Goal: Information Seeking & Learning: Learn about a topic

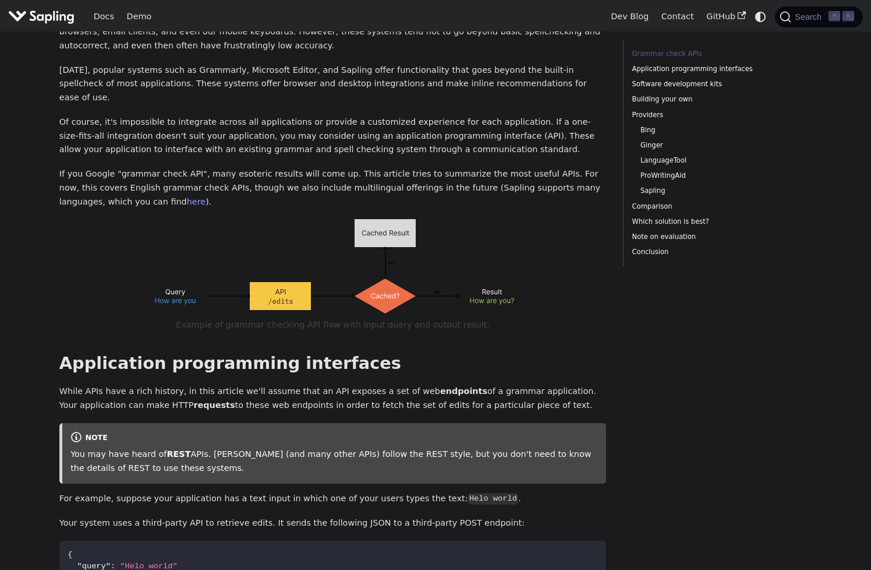
scroll to position [195, 0]
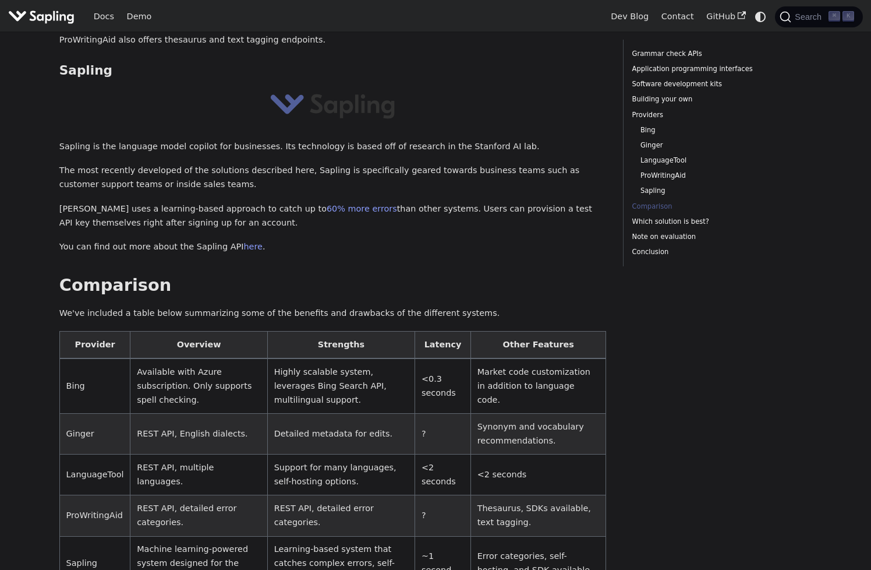
scroll to position [2429, 0]
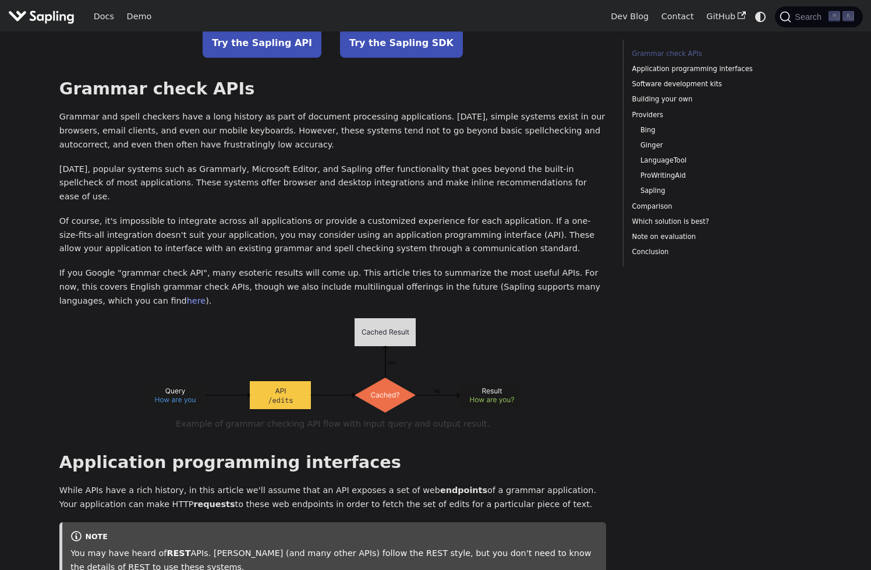
scroll to position [0, 0]
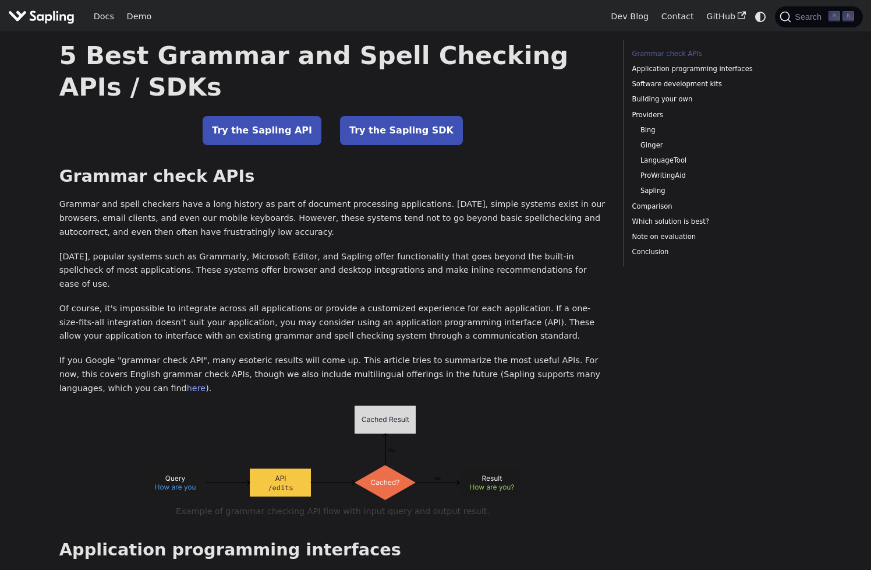
click at [52, 18] on img "Main" at bounding box center [41, 16] width 66 height 17
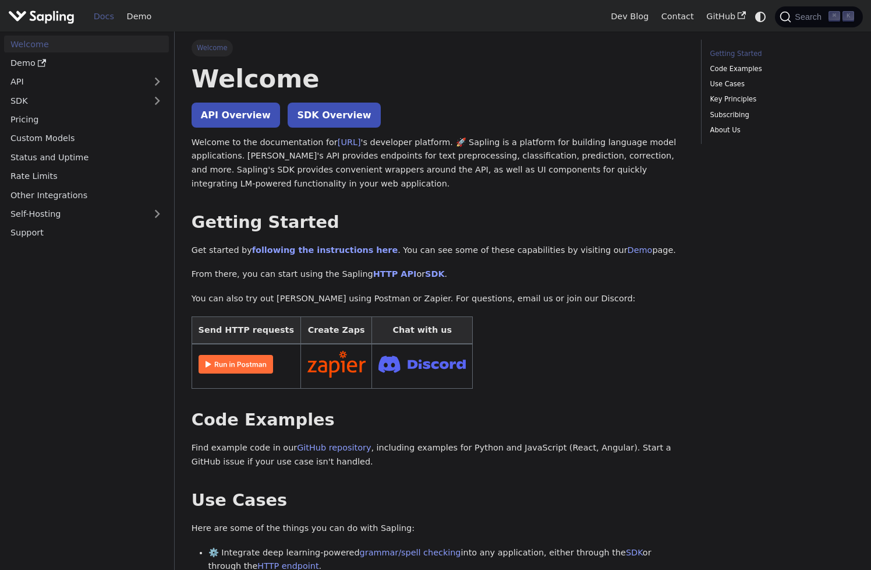
click at [59, 410] on nav "Welcome Demo API SDK Pricing Custom Models Status and Uptime Rate Limits Other …" at bounding box center [87, 300] width 175 height 538
click at [155, 367] on nav "Welcome Demo API SDK Pricing Custom Models Status and Uptime Rate Limits Other …" at bounding box center [87, 300] width 175 height 538
click at [47, 475] on nav "Welcome Demo API SDK Pricing Custom Models Status and Uptime Rate Limits Other …" at bounding box center [87, 300] width 175 height 538
click at [38, 506] on nav "Welcome Demo API SDK Pricing Custom Models Status and Uptime Rate Limits Other …" at bounding box center [87, 300] width 175 height 538
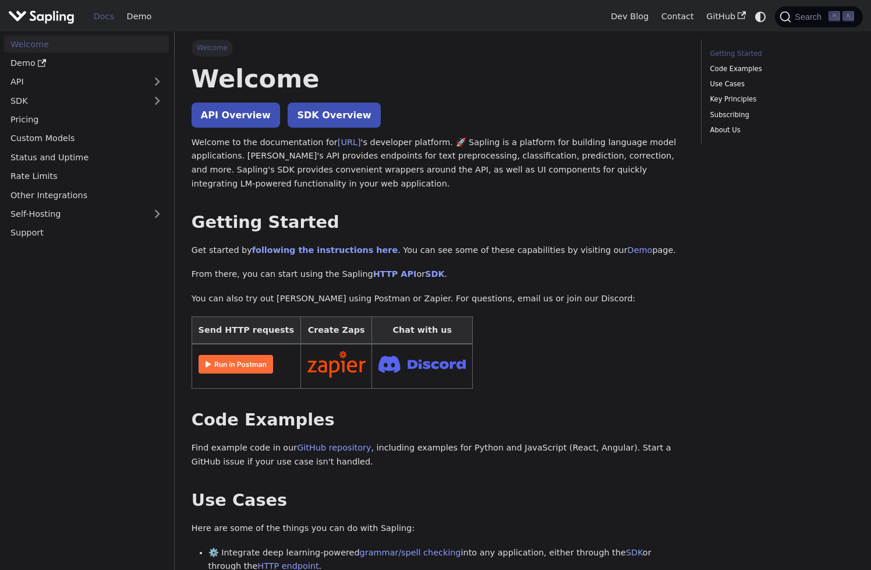
click at [48, 524] on nav "Welcome Demo API SDK Pricing Custom Models Status and Uptime Rate Limits Other …" at bounding box center [87, 300] width 175 height 538
click at [58, 492] on nav "Welcome Demo API SDK Pricing Custom Models Status and Uptime Rate Limits Other …" at bounding box center [87, 300] width 175 height 538
click at [241, 430] on h2 "Code Examples ​" at bounding box center [438, 419] width 493 height 21
click at [261, 416] on h2 "Code Examples ​" at bounding box center [438, 419] width 493 height 21
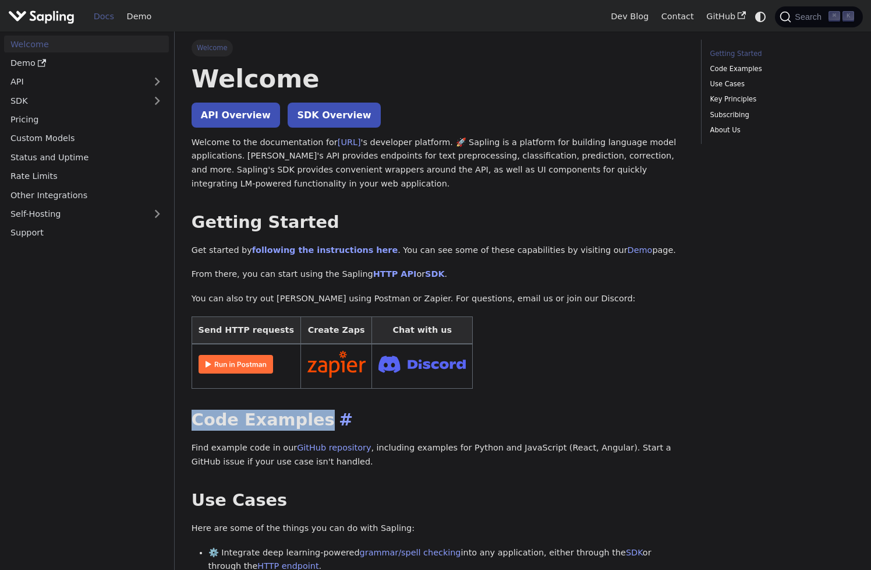
click at [261, 416] on h2 "Code Examples ​" at bounding box center [438, 419] width 493 height 21
click at [277, 416] on h2 "Code Examples ​" at bounding box center [438, 419] width 493 height 21
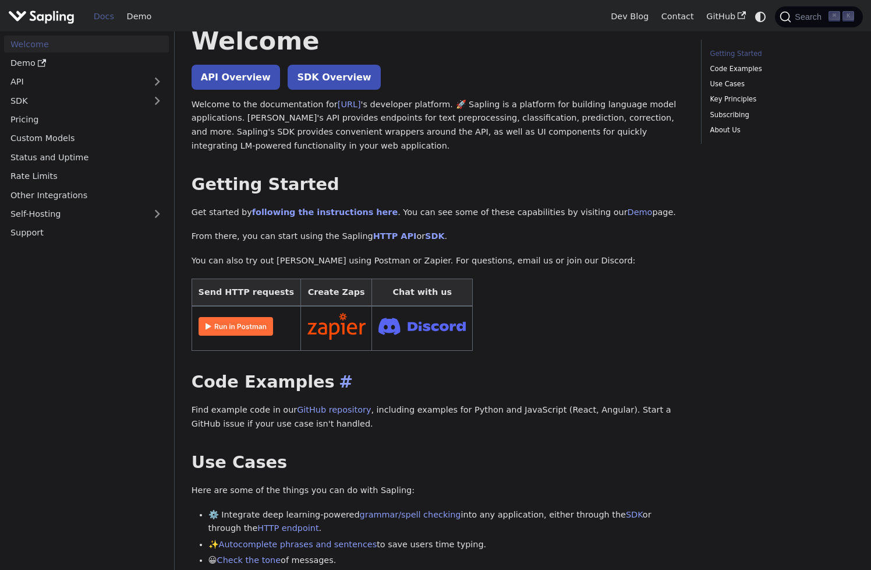
scroll to position [94, 0]
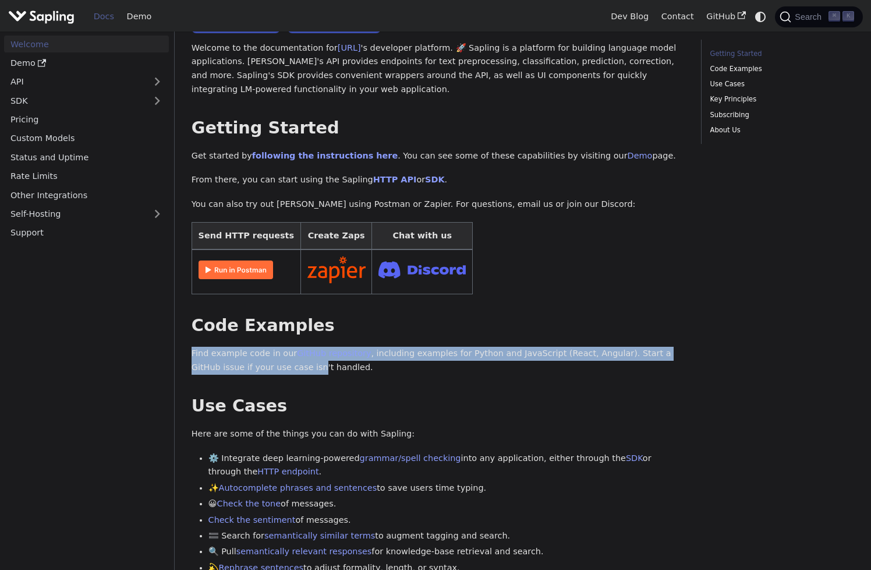
drag, startPoint x: 242, startPoint y: 345, endPoint x: 268, endPoint y: 364, distance: 33.0
click at [267, 363] on div "Welcome API Overview SDK Overview Welcome to the documentation for [URL] 's dev…" at bounding box center [438, 562] width 493 height 1186
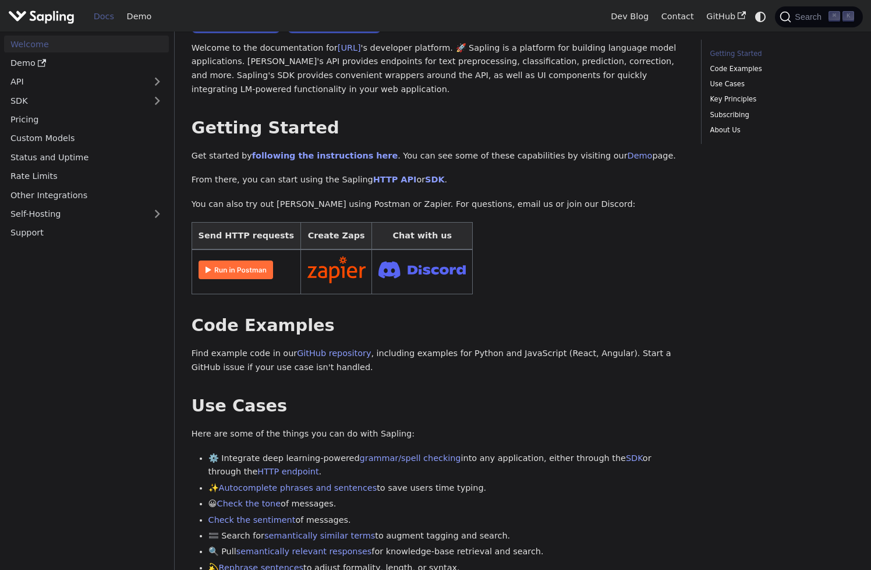
click at [292, 369] on p "Find example code in our GitHub repository , including examples for Python and …" at bounding box center [438, 361] width 493 height 28
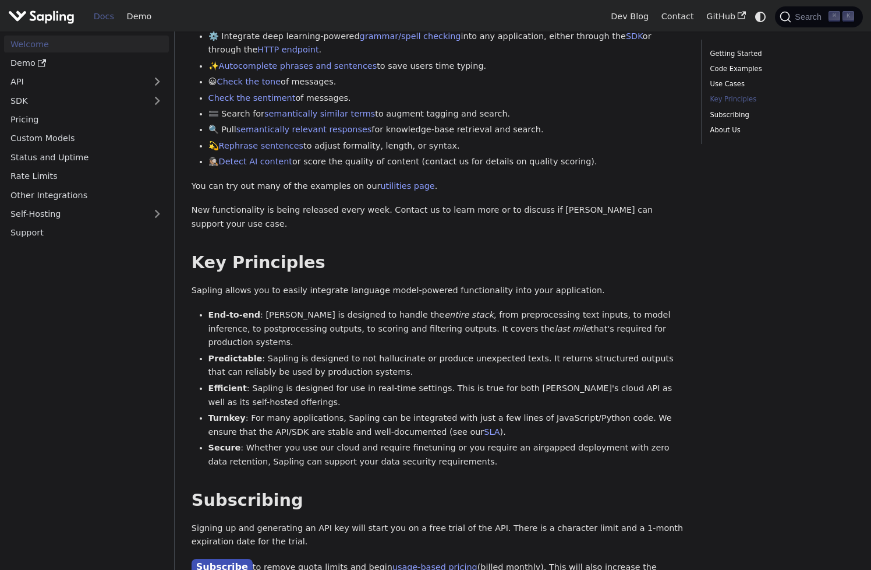
scroll to position [526, 0]
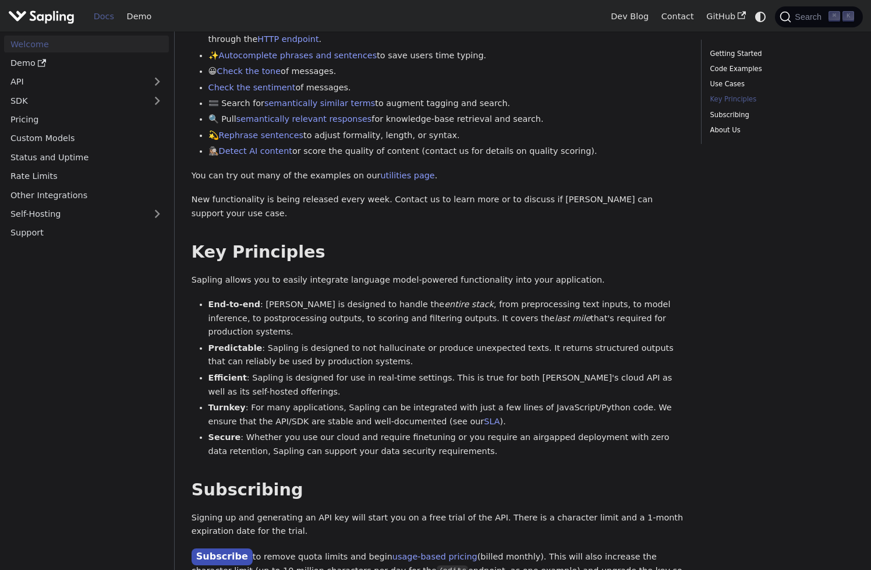
click at [134, 475] on nav "Welcome Demo API SDK Pricing Custom Models Status and Uptime Rate Limits Other …" at bounding box center [87, 300] width 175 height 538
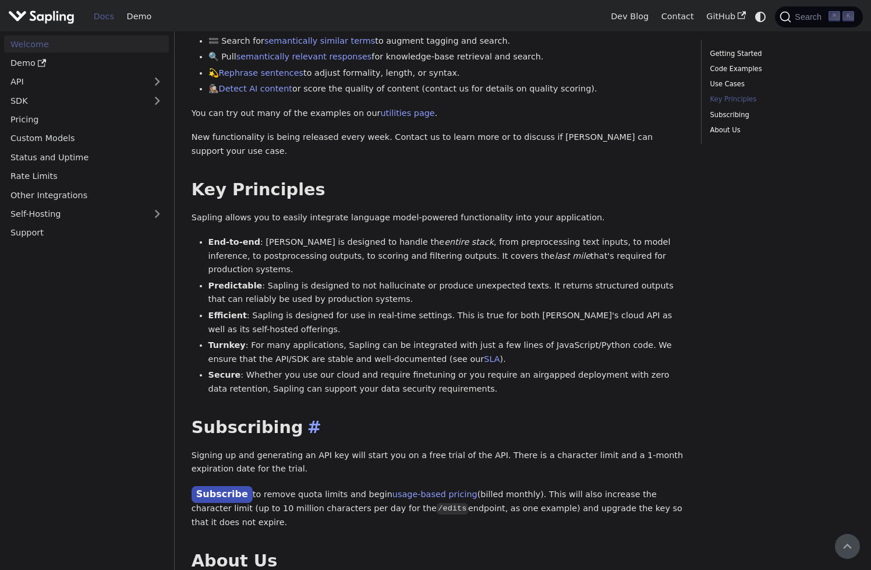
scroll to position [588, 0]
click at [360, 369] on li "Secure : Whether you use our cloud and require finetuning or you require an air…" at bounding box center [446, 383] width 476 height 28
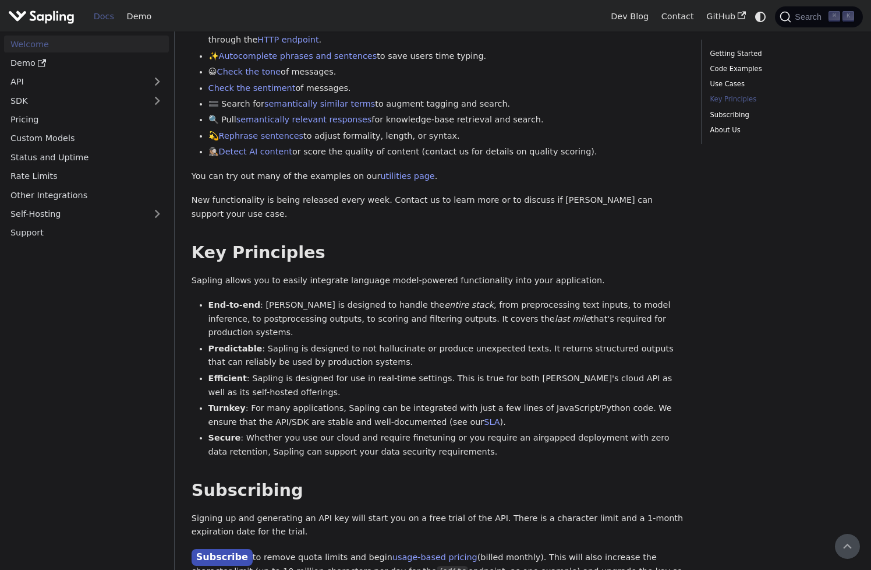
click at [360, 372] on li "Efficient : [PERSON_NAME] is designed for use in real-time settings. This is tr…" at bounding box center [446, 386] width 476 height 28
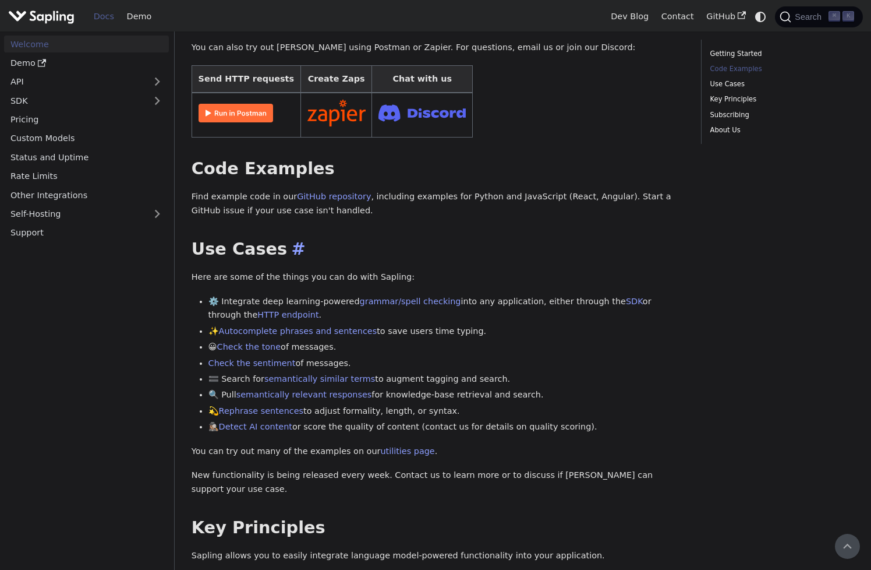
scroll to position [246, 0]
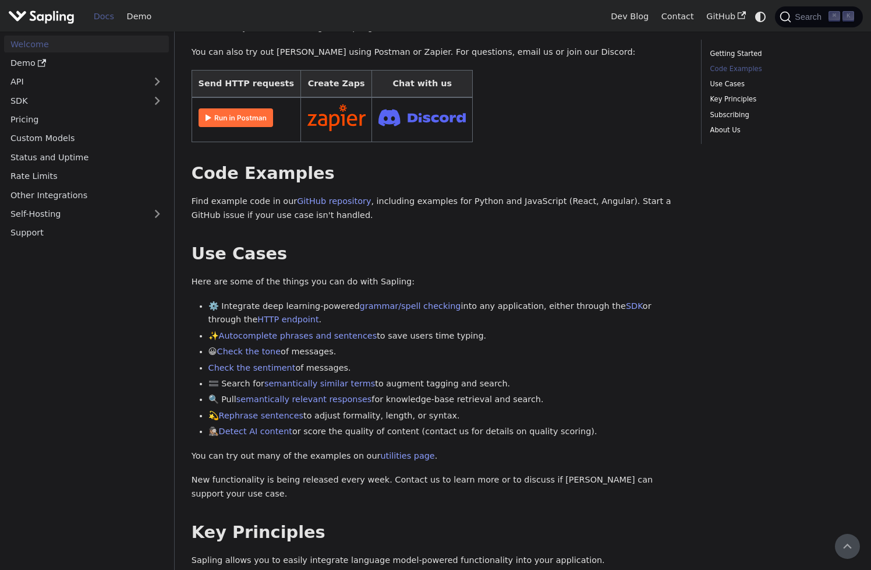
click at [299, 241] on div "Welcome API Overview SDK Overview Welcome to the documentation for [URL] 's dev…" at bounding box center [438, 410] width 493 height 1186
click at [329, 244] on h2 "Use Cases ​" at bounding box center [438, 253] width 493 height 21
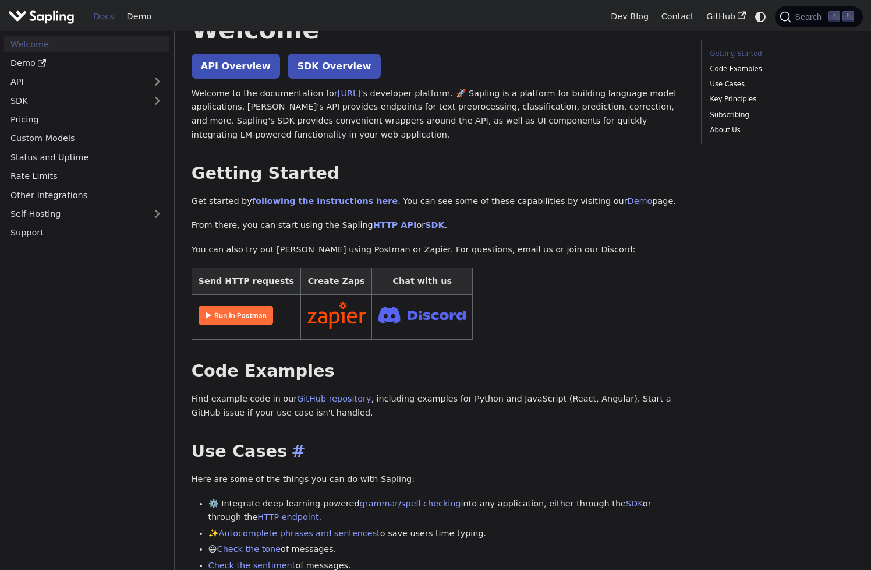
scroll to position [0, 0]
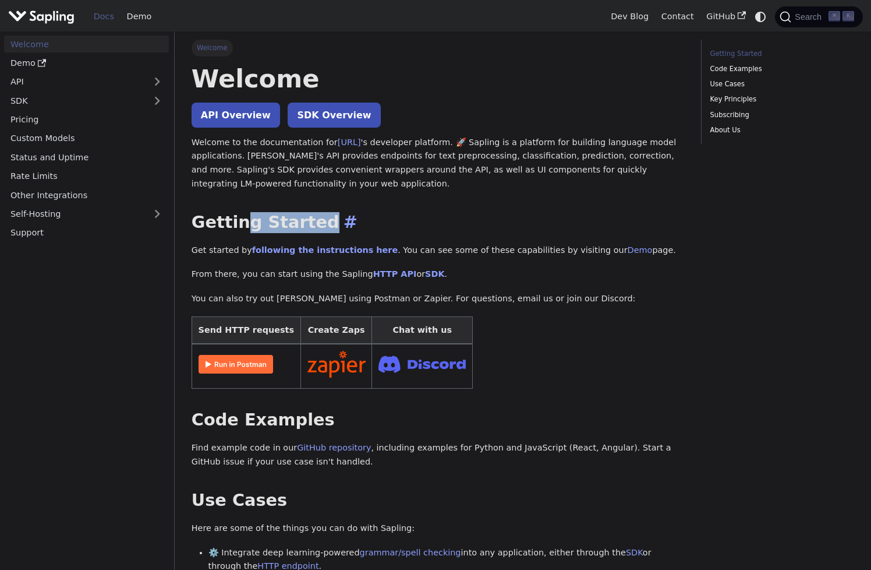
drag, startPoint x: 389, startPoint y: 221, endPoint x: 417, endPoint y: 221, distance: 28.0
click at [414, 221] on h2 "Getting Started ​" at bounding box center [438, 222] width 493 height 21
click at [378, 162] on p "Welcome to the documentation for [URL] 's developer platform. 🚀 Sapling is a pl…" at bounding box center [438, 163] width 493 height 55
click at [418, 164] on p "Welcome to the documentation for [URL] 's developer platform. 🚀 Sapling is a pl…" at bounding box center [438, 163] width 493 height 55
click at [408, 161] on p "Welcome to the documentation for [URL] 's developer platform. 🚀 Sapling is a pl…" at bounding box center [438, 163] width 493 height 55
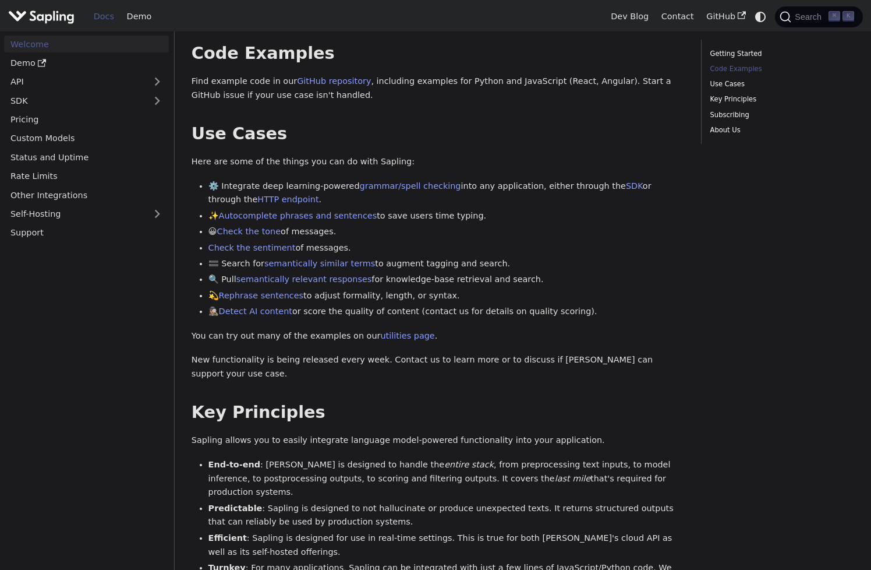
scroll to position [370, 0]
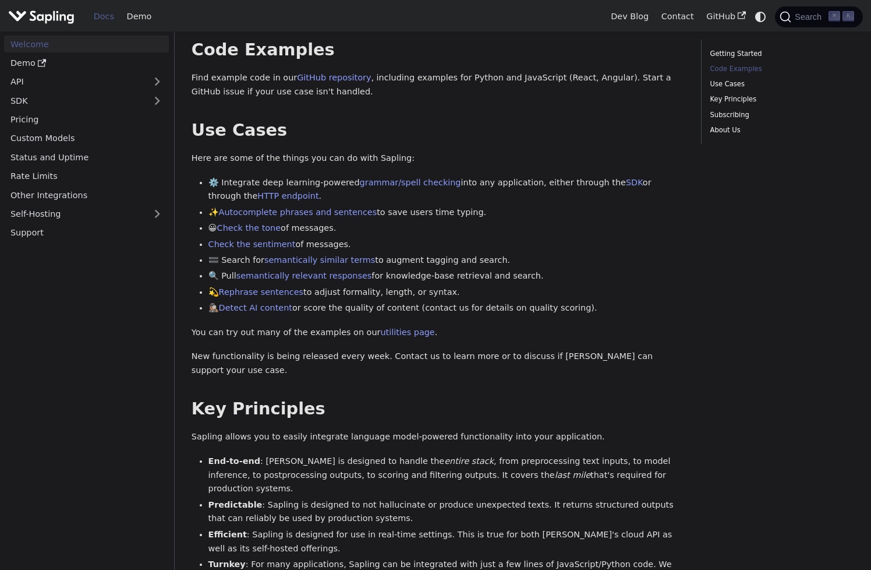
click at [116, 390] on nav "Welcome Demo API SDK Pricing Custom Models Status and Uptime Rate Limits Other …" at bounding box center [87, 300] width 175 height 538
